Goal: Transaction & Acquisition: Purchase product/service

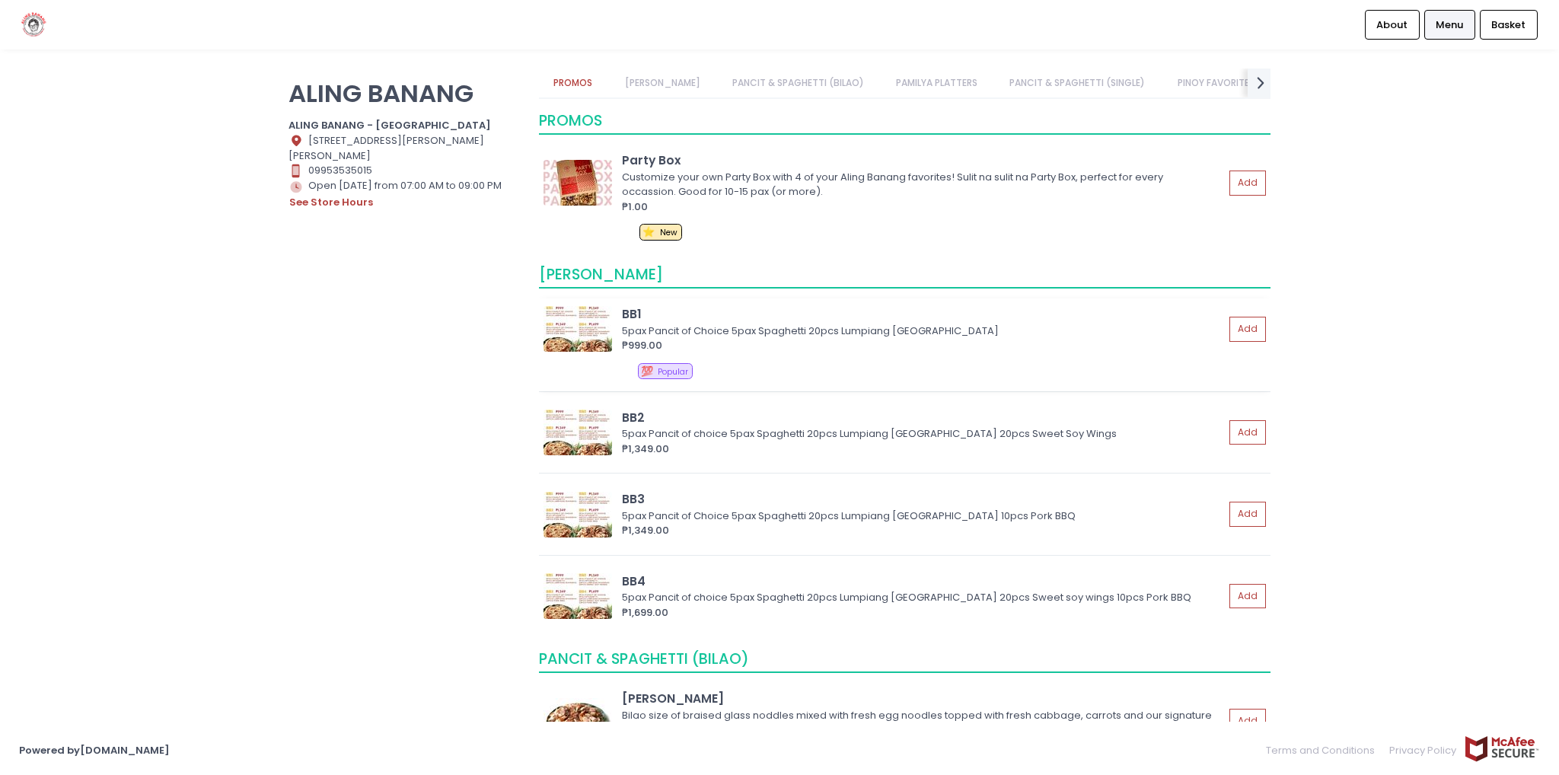
click at [716, 332] on div "5pax Pancit of Choice 5pax Spaghetti 20pcs Lumpiang [GEOGRAPHIC_DATA]" at bounding box center [921, 331] width 598 height 15
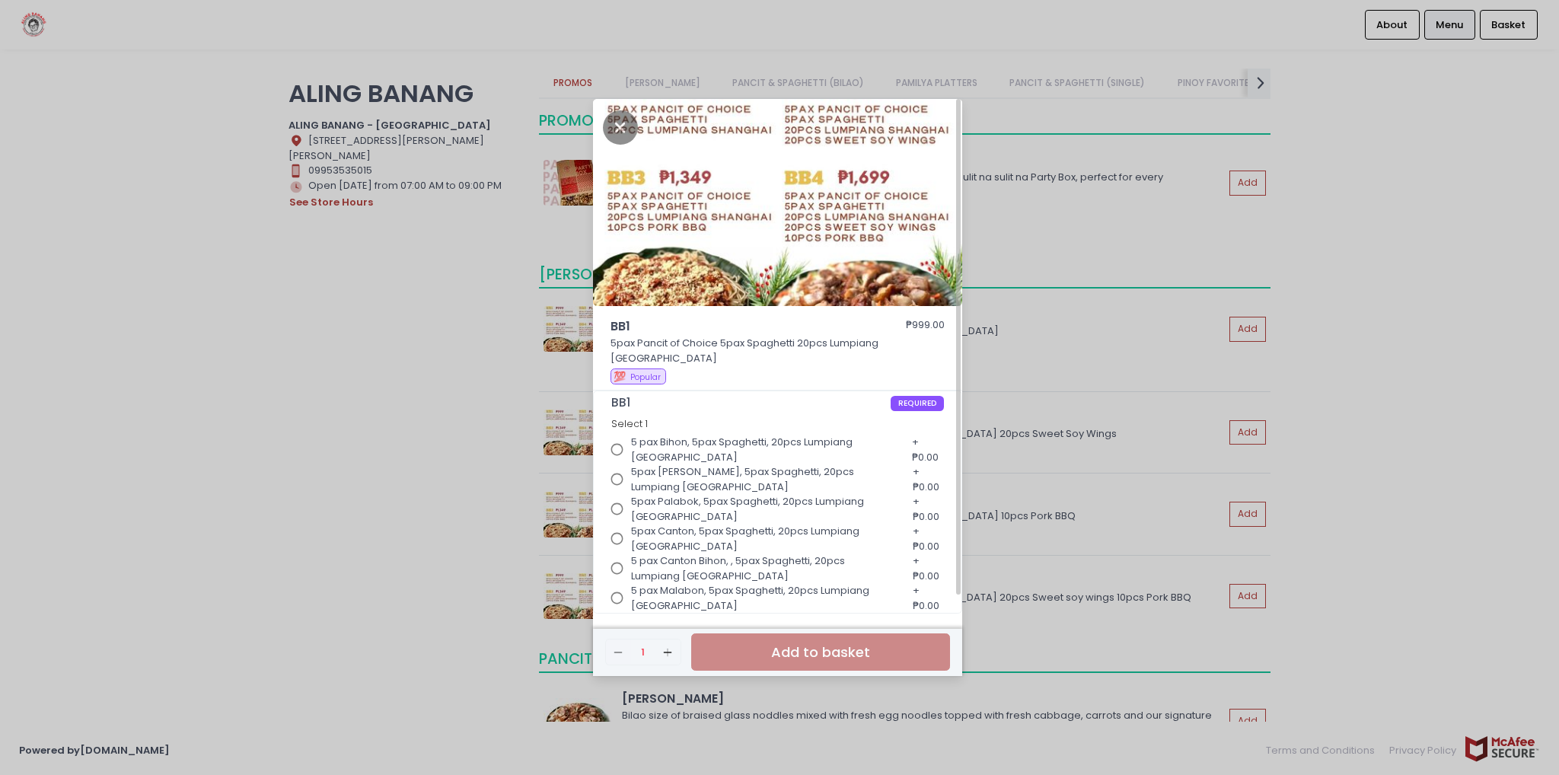
click at [615, 441] on input "5 pax Bihon, 5pax Spaghetti, 20pcs Lumpiang [GEOGRAPHIC_DATA]" at bounding box center [617, 449] width 29 height 29
click at [621, 474] on input "5pax [PERSON_NAME], 5pax Spaghetti, 20pcs Lumpiang [GEOGRAPHIC_DATA]" at bounding box center [617, 479] width 29 height 29
radio input "true"
radio input "false"
click at [614, 502] on input "5pax Palabok, 5pax Spaghetti, 20pcs Lumpiang [GEOGRAPHIC_DATA]" at bounding box center [617, 509] width 29 height 29
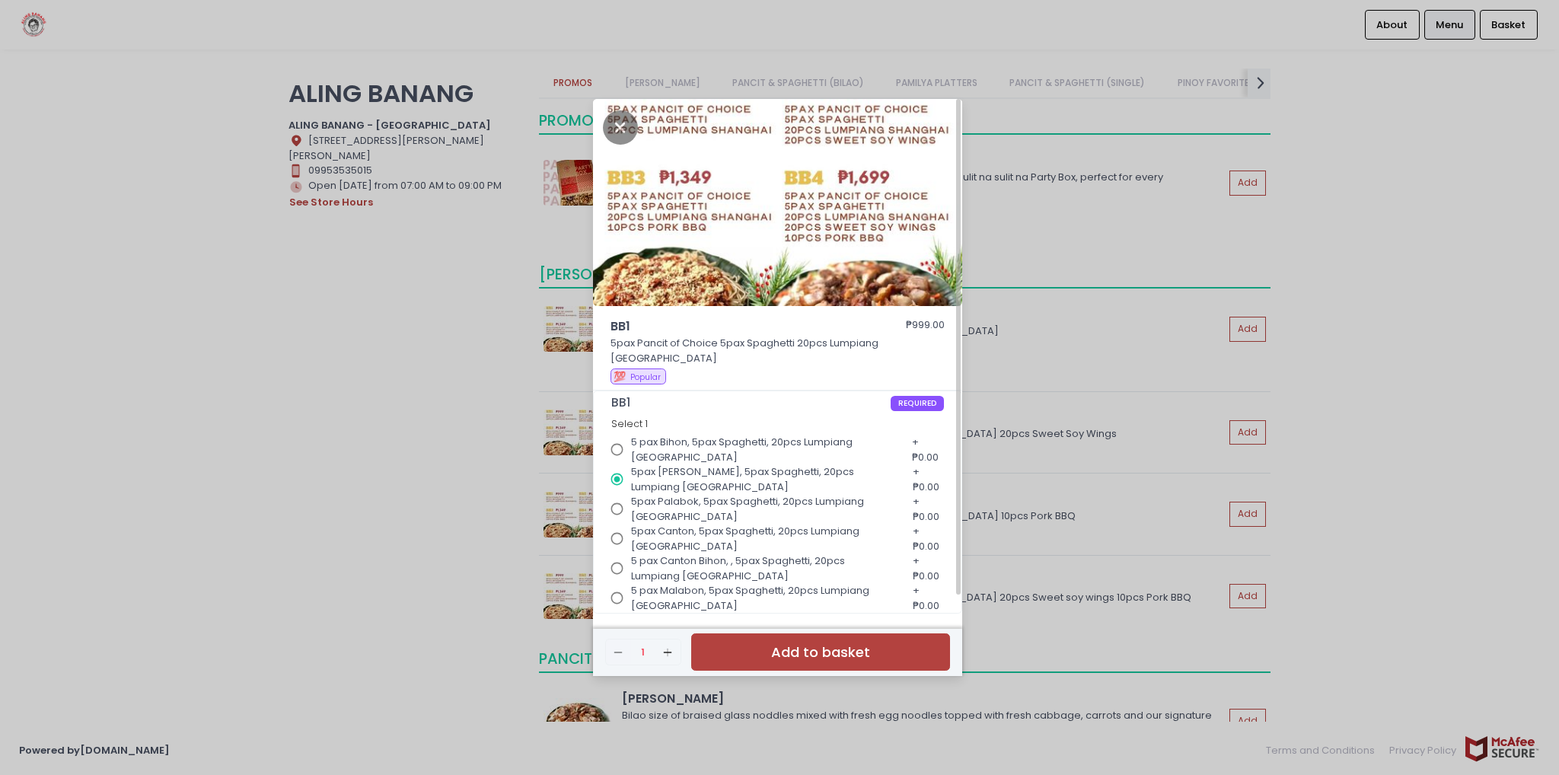
radio input "true"
radio input "false"
click at [611, 530] on input "5pax Canton, 5pax Spaghetti, 20pcs Lumpiang [GEOGRAPHIC_DATA]" at bounding box center [617, 538] width 29 height 29
radio input "true"
radio input "false"
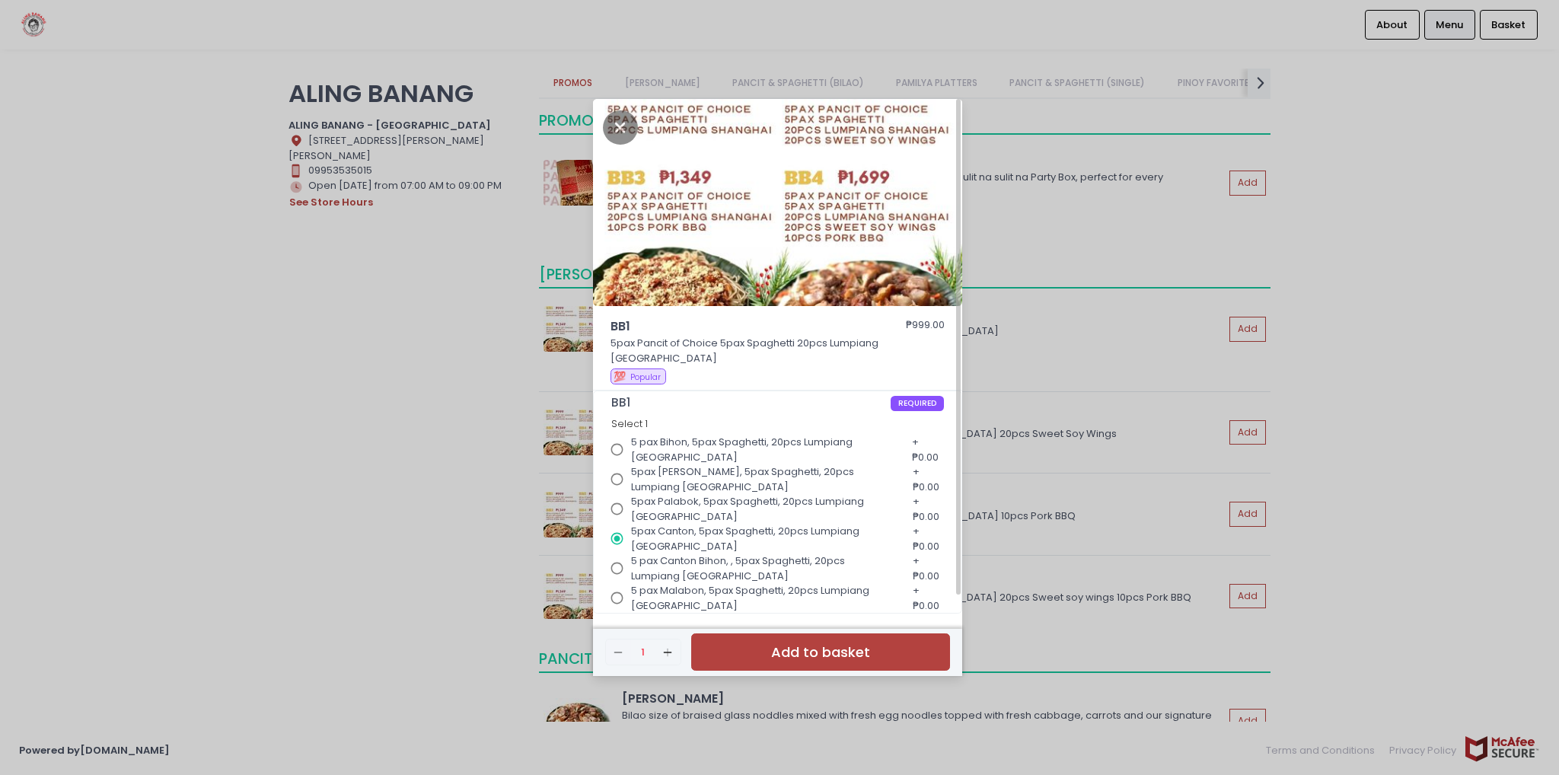
click at [615, 561] on input "5 pax Canton Bihon, , 5pax Spaghetti, 20pcs Lumpiang [GEOGRAPHIC_DATA]" at bounding box center [617, 568] width 29 height 29
radio input "true"
radio input "false"
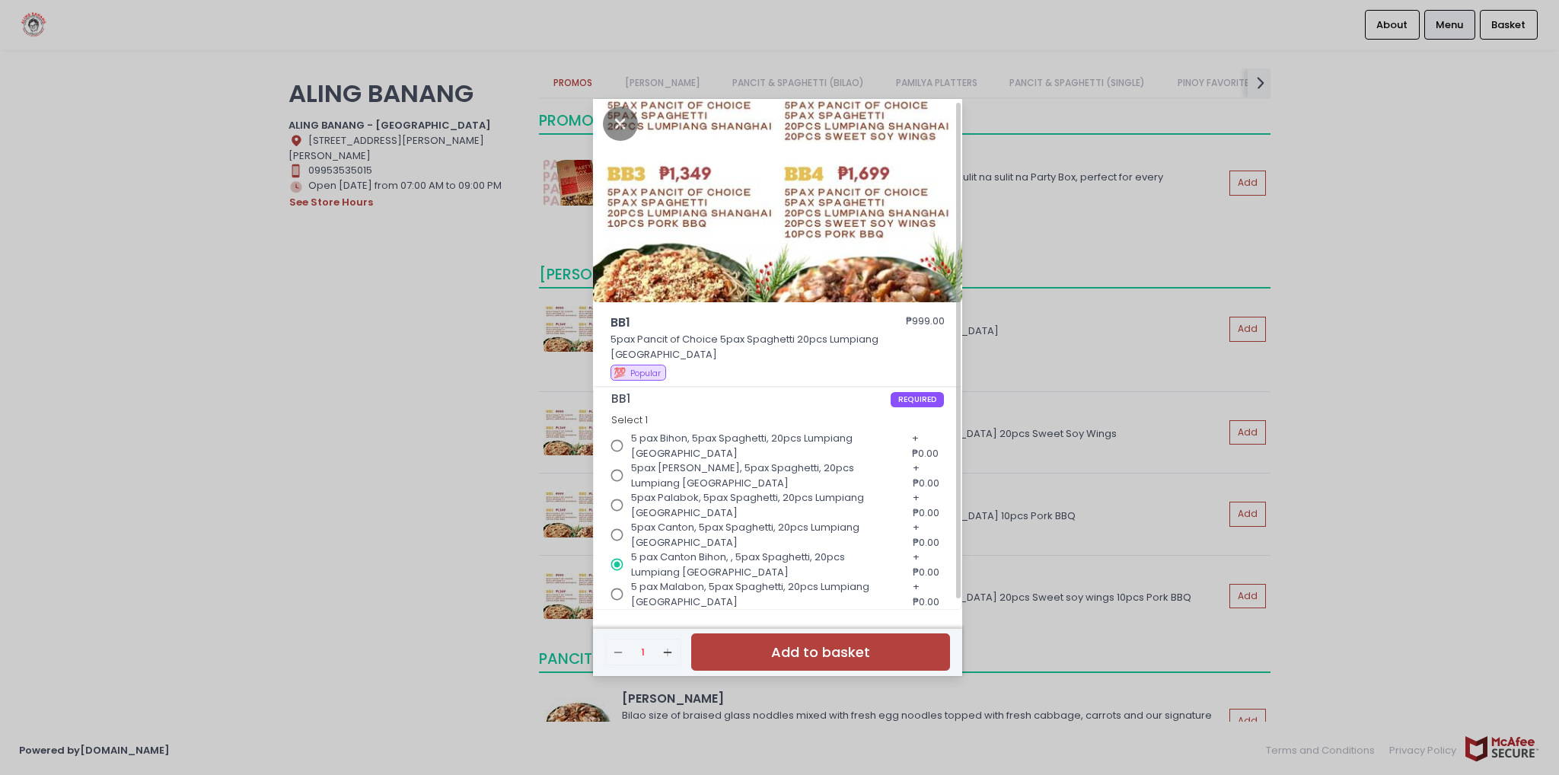
click at [616, 585] on input "5 pax Malabon, 5pax Spaghetti, 20pcs Lumpiang [GEOGRAPHIC_DATA]" at bounding box center [617, 594] width 29 height 29
radio input "true"
radio input "false"
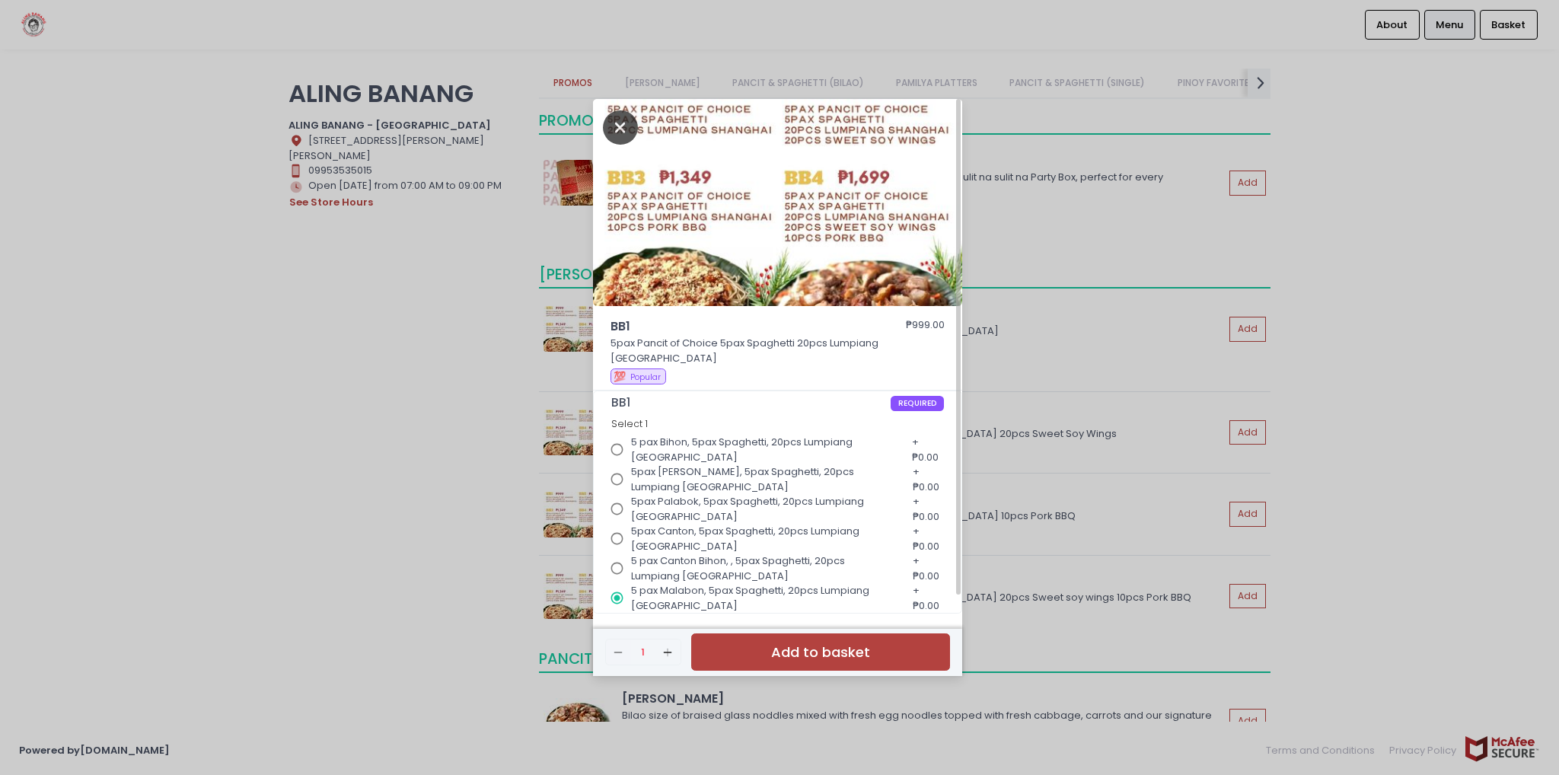
click at [619, 132] on icon "Close" at bounding box center [620, 127] width 35 height 34
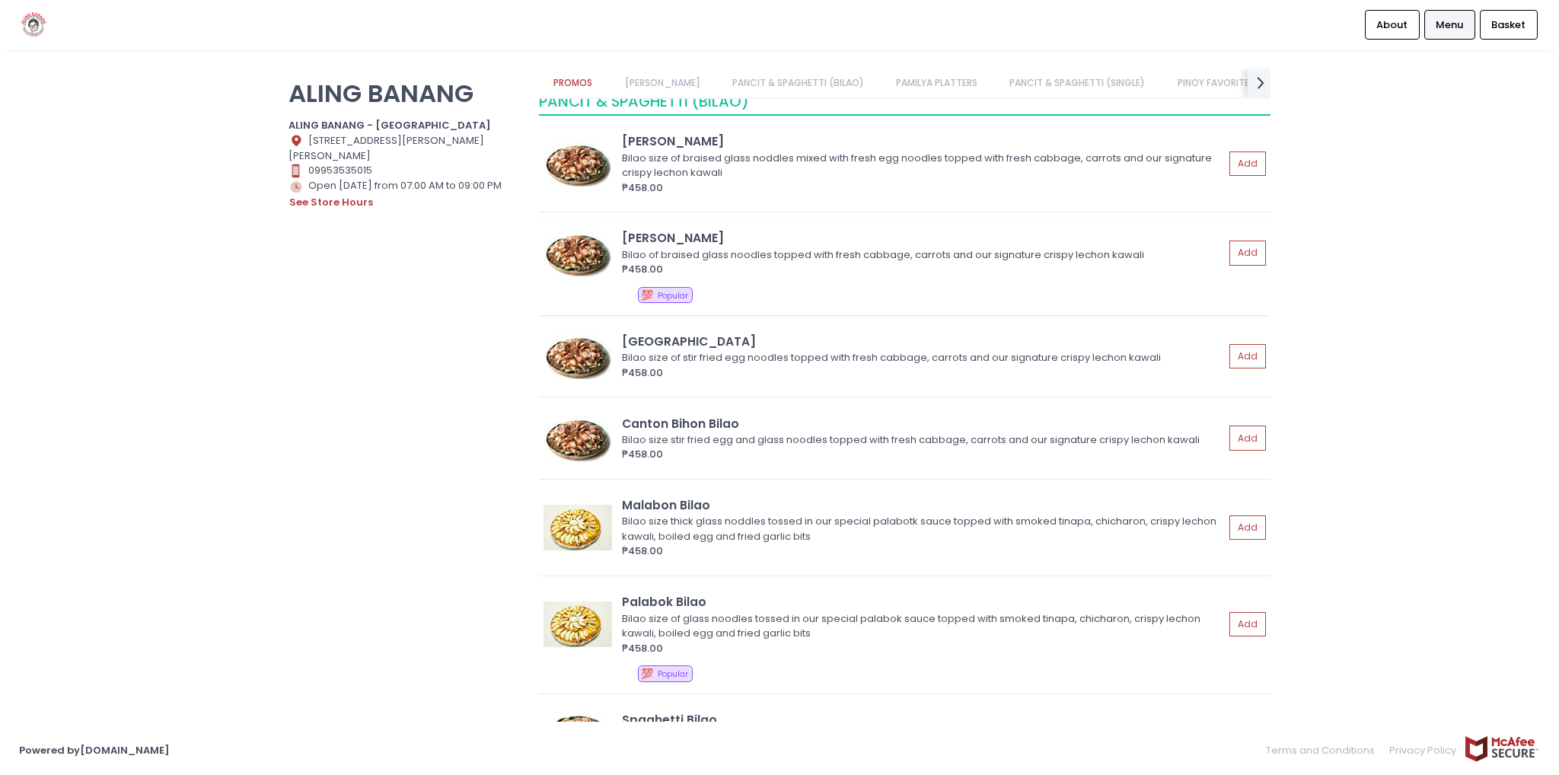
scroll to position [533, 0]
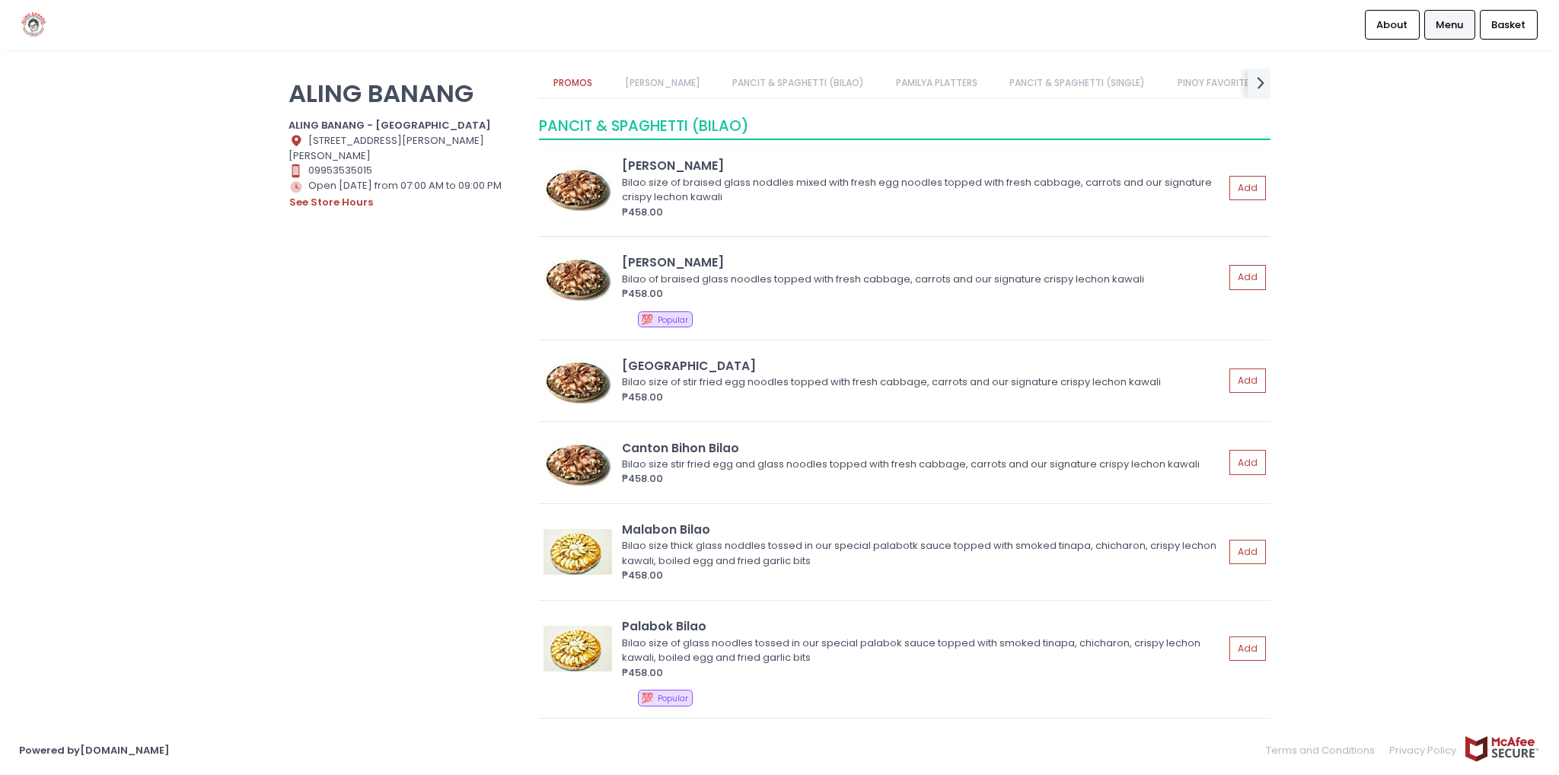
click at [742, 183] on div "Bilao size of braised glass noddles mixed with fresh egg noodles topped with fr…" at bounding box center [921, 190] width 598 height 30
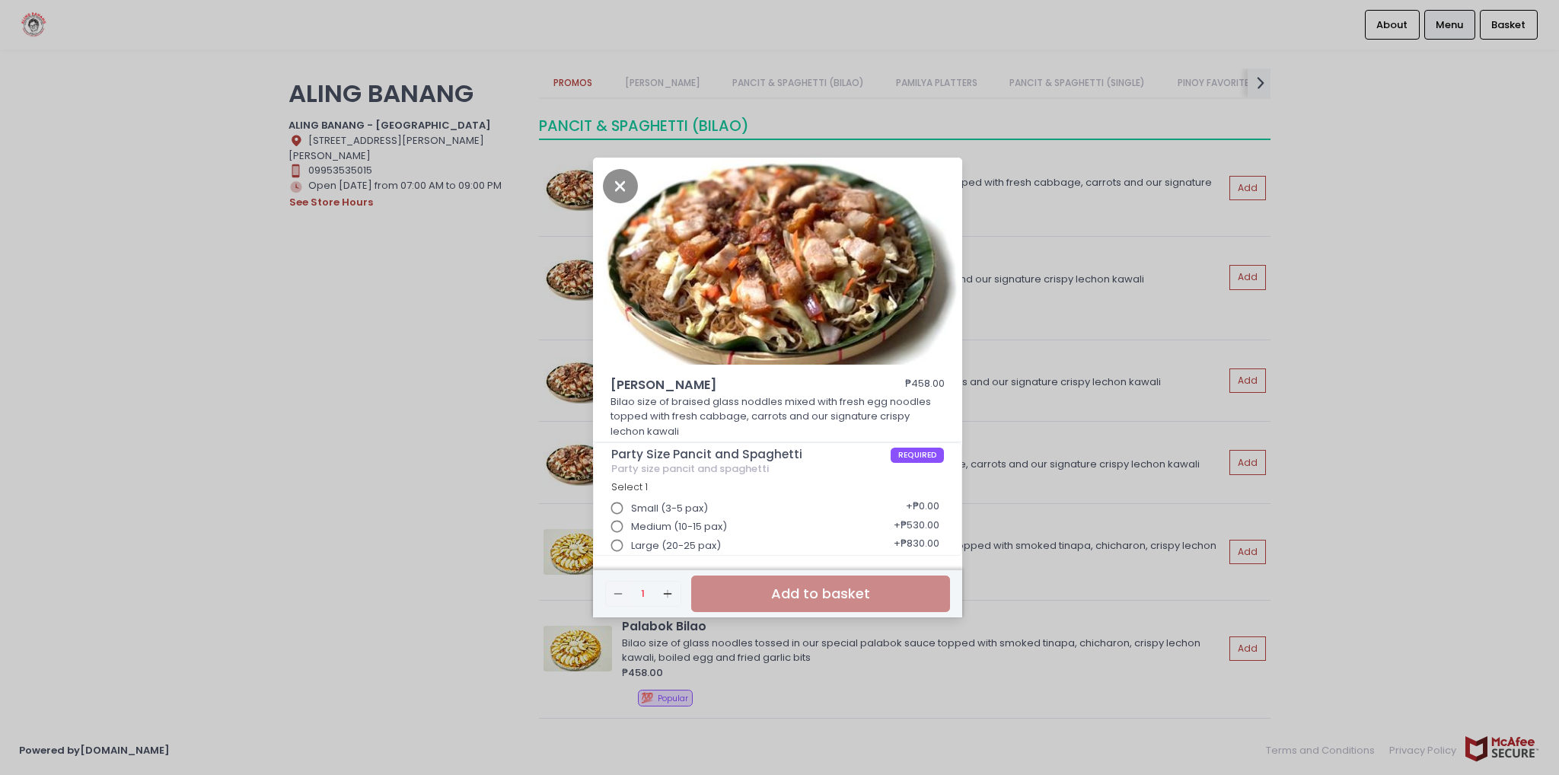
click at [619, 547] on input "Large (20-25 pax)" at bounding box center [617, 545] width 29 height 29
click at [623, 183] on icon "Close" at bounding box center [620, 186] width 35 height 34
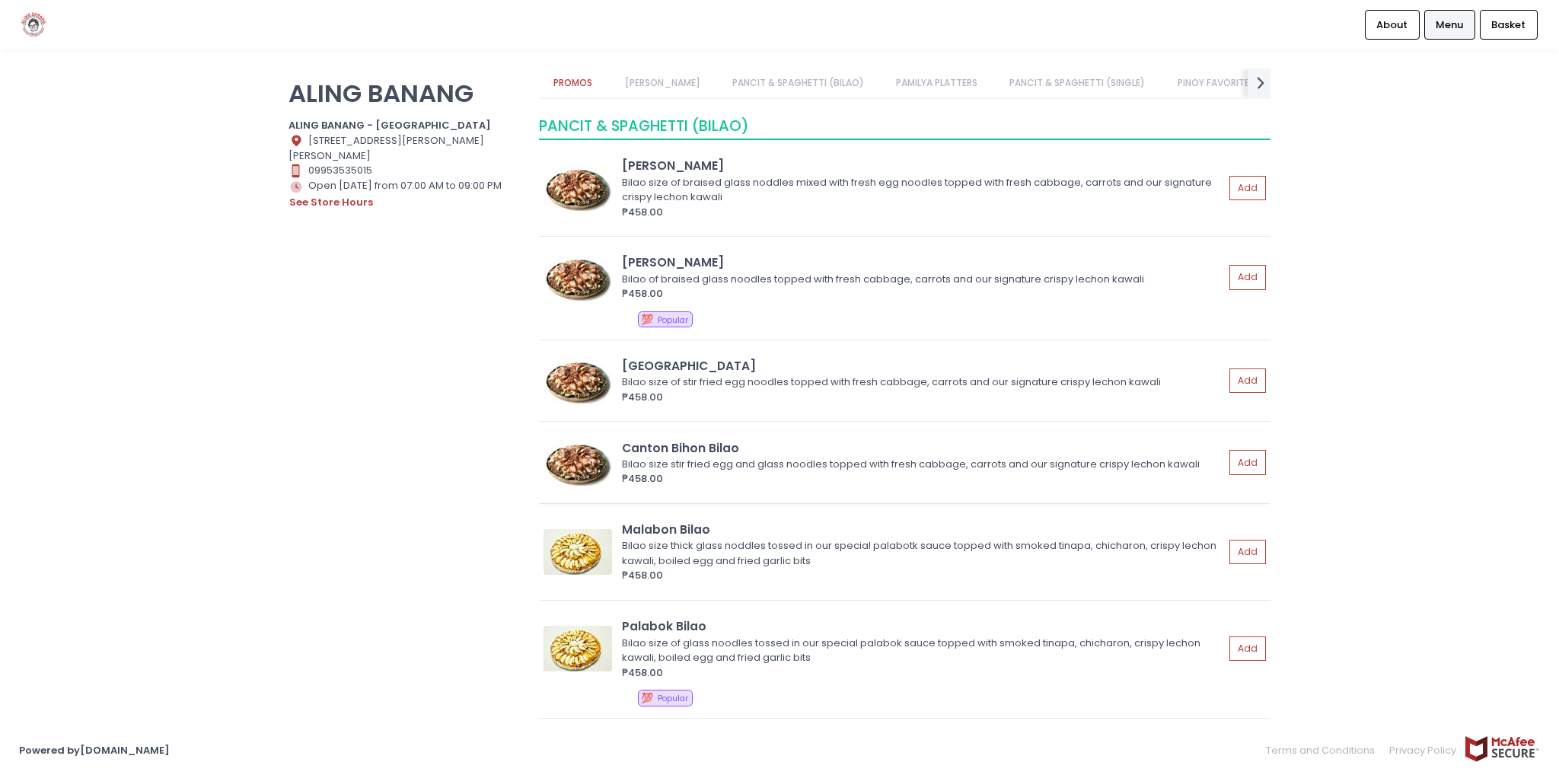
click at [671, 457] on div "Bilao size stir fried egg and glass noodles topped with fresh cabbage, carrots …" at bounding box center [921, 464] width 598 height 15
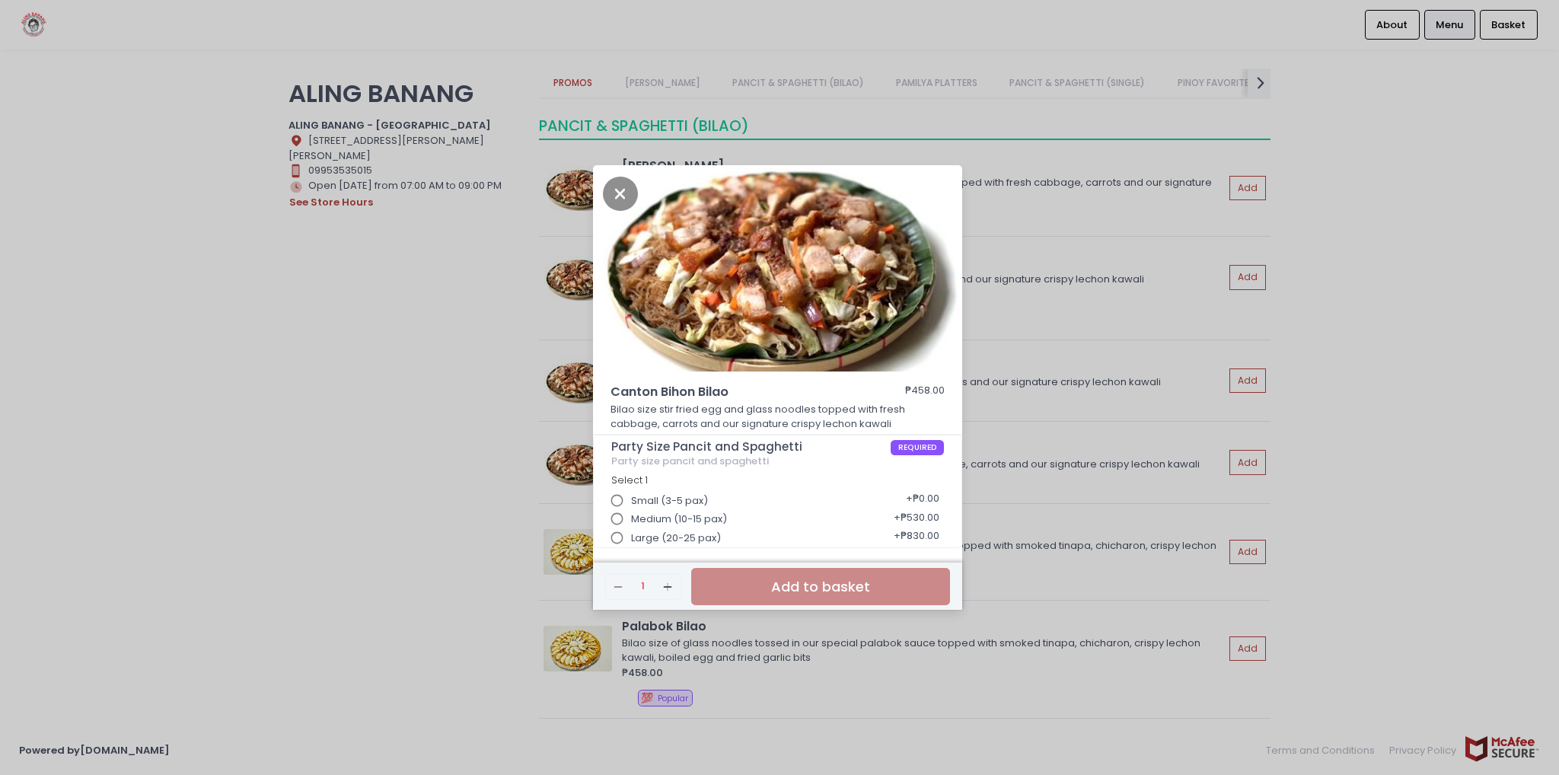
click at [1096, 196] on div "Canton Bihon Bilao ₱458.00 Bilao size stir fried egg and glass noodles topped w…" at bounding box center [779, 387] width 1559 height 775
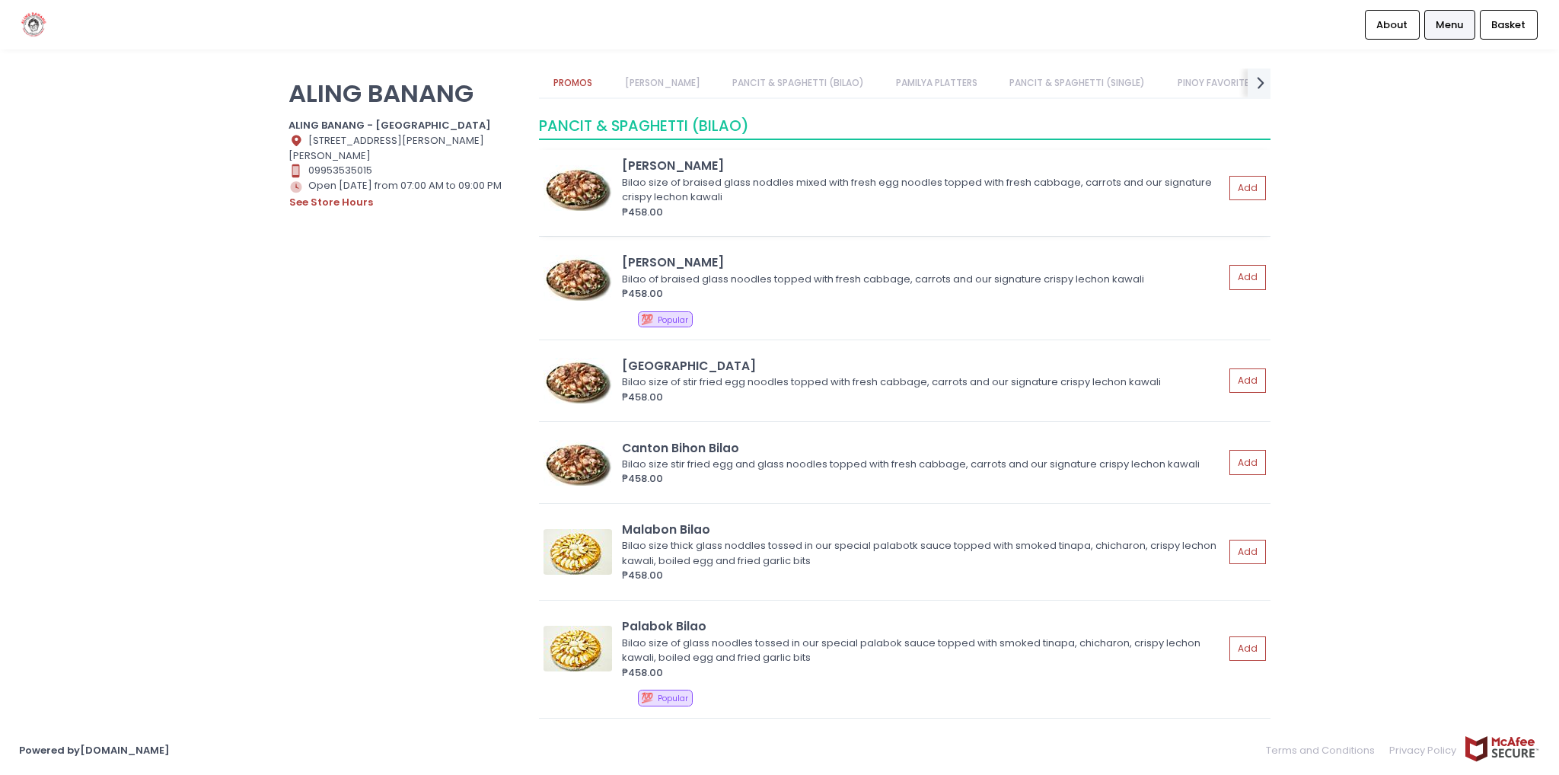
click at [650, 190] on div "Bilao size of braised glass noddles mixed with fresh egg noodles topped with fr…" at bounding box center [921, 190] width 598 height 30
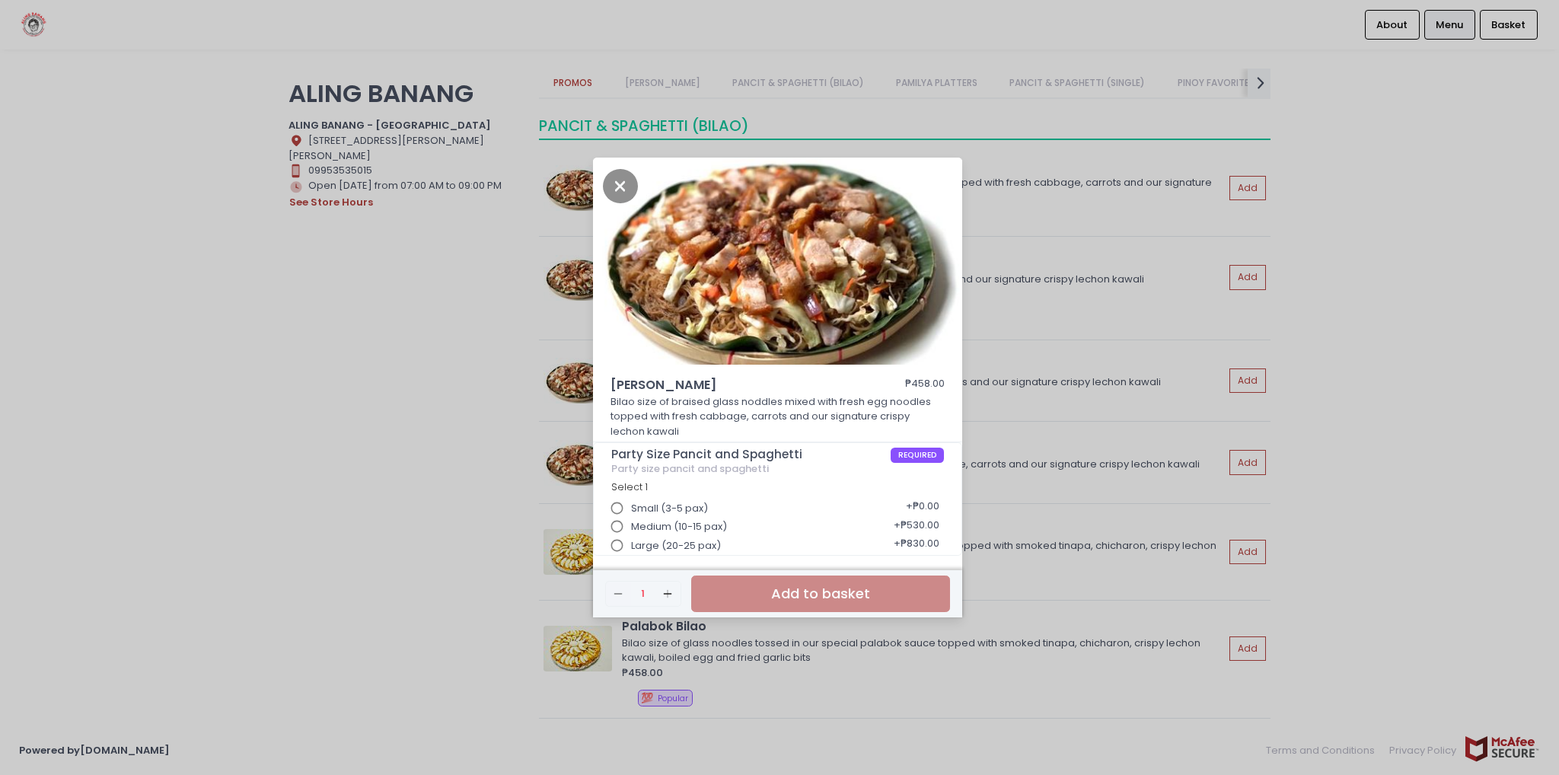
click at [614, 547] on input "Large (20-25 pax)" at bounding box center [617, 545] width 29 height 29
